Goal: Task Accomplishment & Management: Manage account settings

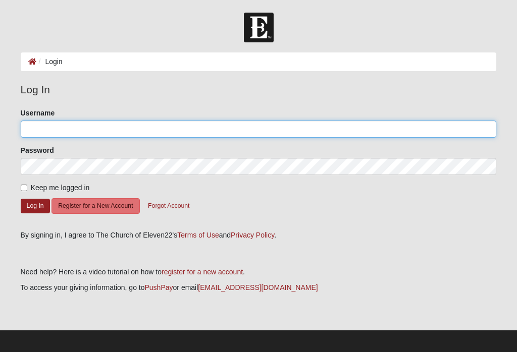
click at [265, 135] on input "Username" at bounding box center [259, 129] width 476 height 17
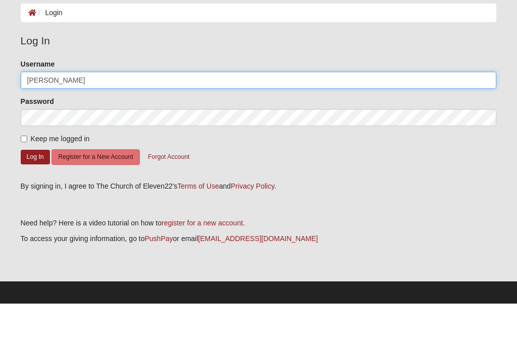
type input "Clayton,rakestraw"
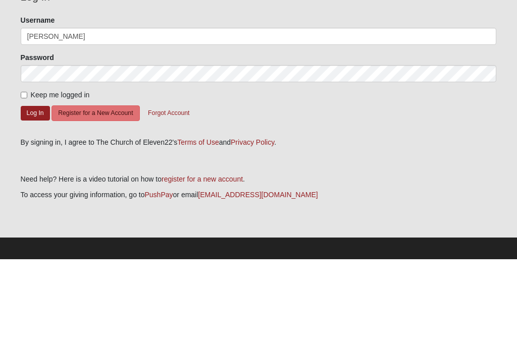
click at [22, 108] on form "Please correct the following: Username Clayton,rakestraw Password Keep me logge…" at bounding box center [259, 166] width 476 height 116
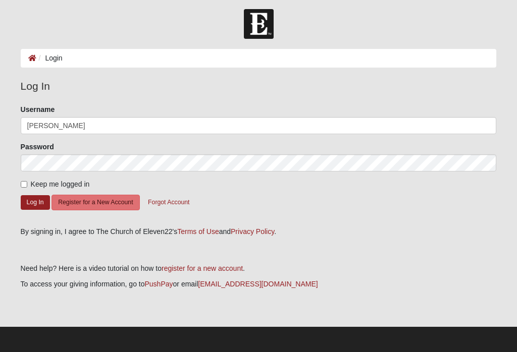
click at [25, 183] on input "Keep me logged in" at bounding box center [24, 184] width 7 height 7
checkbox input "true"
click at [29, 196] on button "Log In" at bounding box center [35, 202] width 29 height 15
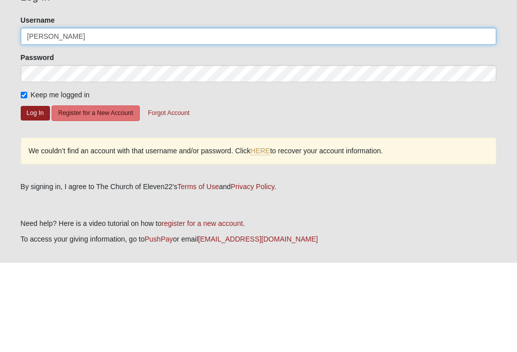
click at [63, 117] on input "Clayton,rakestraw" at bounding box center [259, 125] width 476 height 17
type input "Clayton.rakestraw"
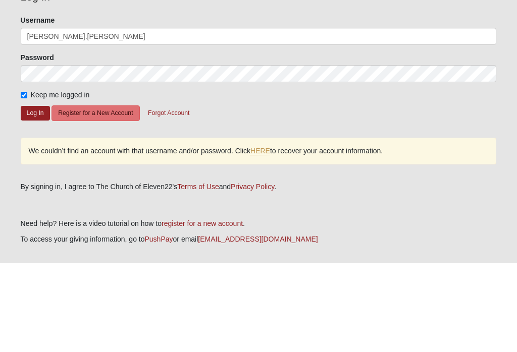
click at [29, 195] on button "Log In" at bounding box center [35, 202] width 29 height 15
